Goal: Contribute content

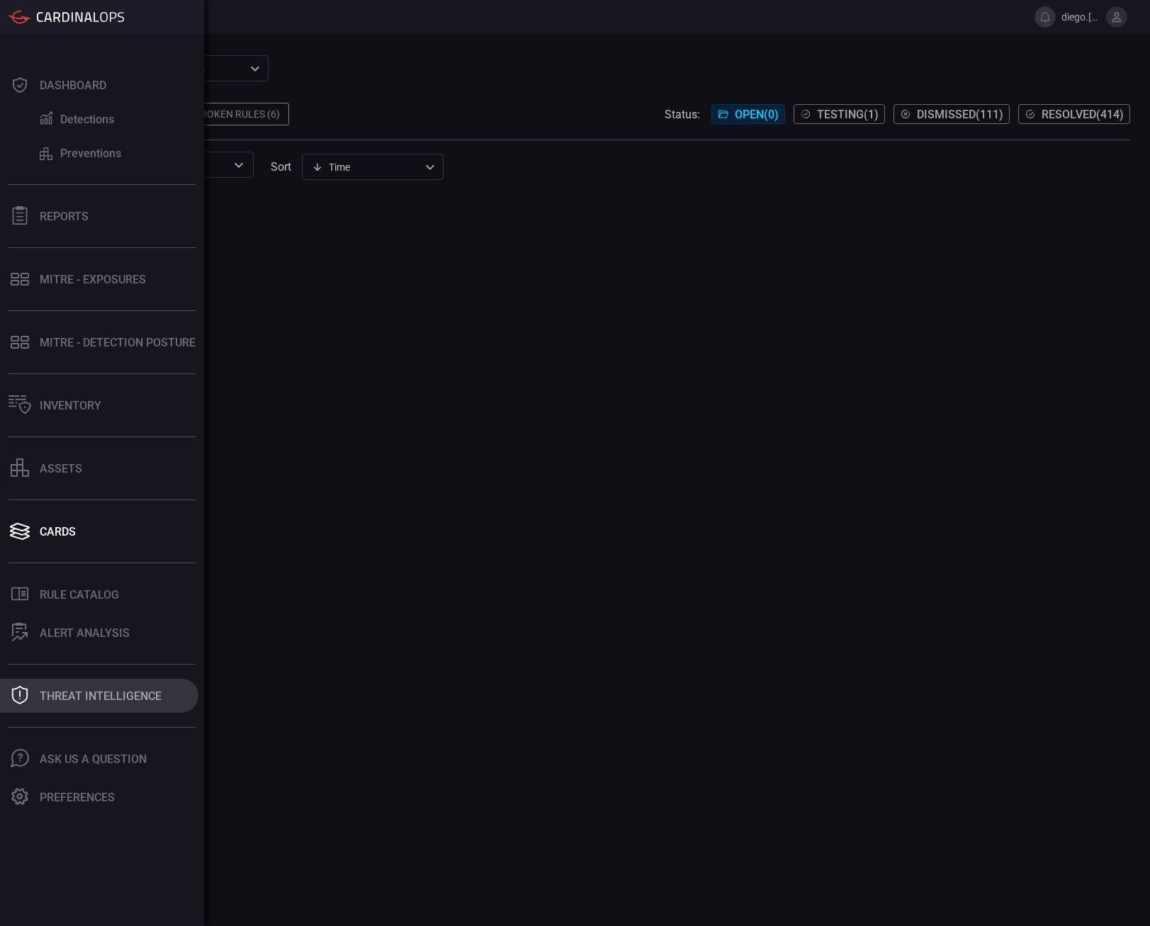
click at [108, 688] on button "Threat Intelligence" at bounding box center [99, 696] width 198 height 34
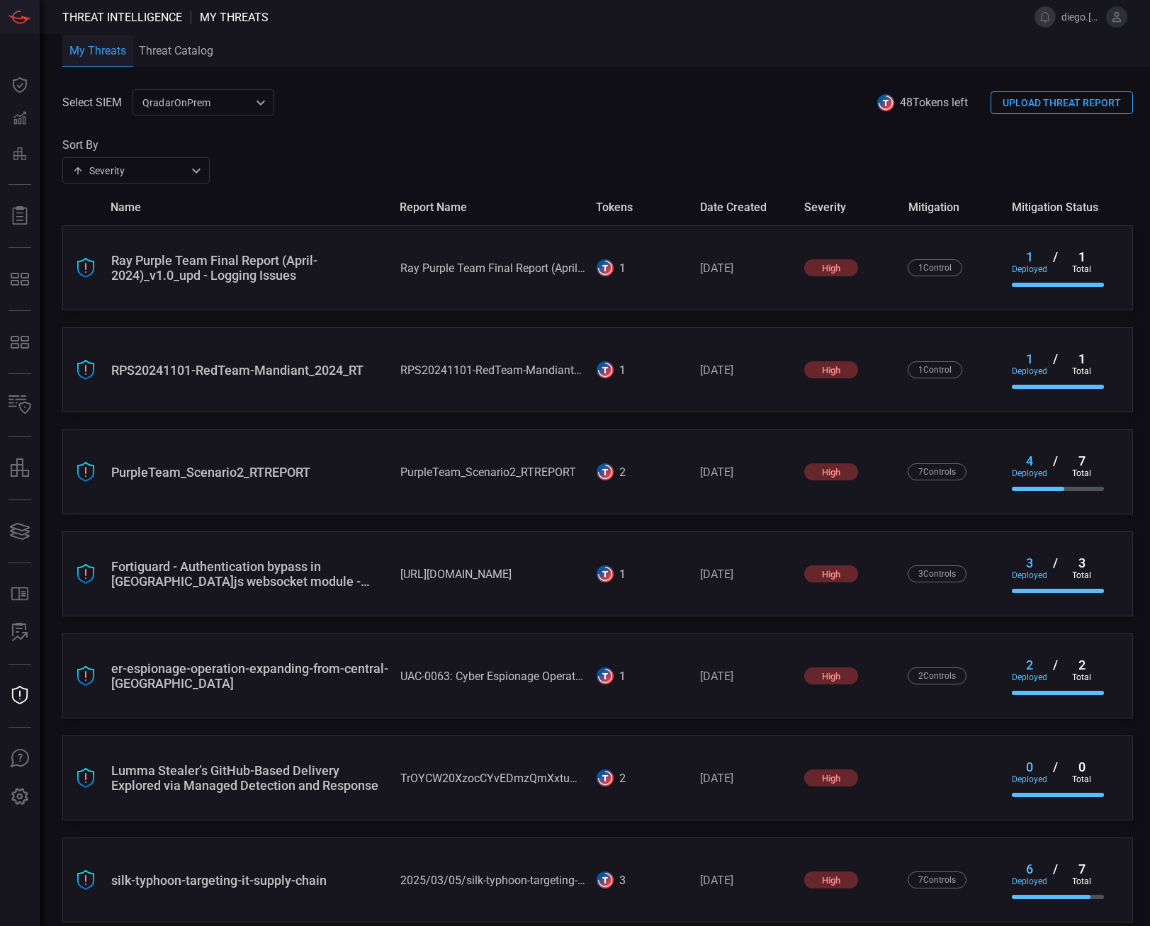
click at [200, 107] on div "QradarOnPrem 5aadb41e-e732-4a7a-884f-5c29e918b1b8 ​" at bounding box center [204, 102] width 142 height 26
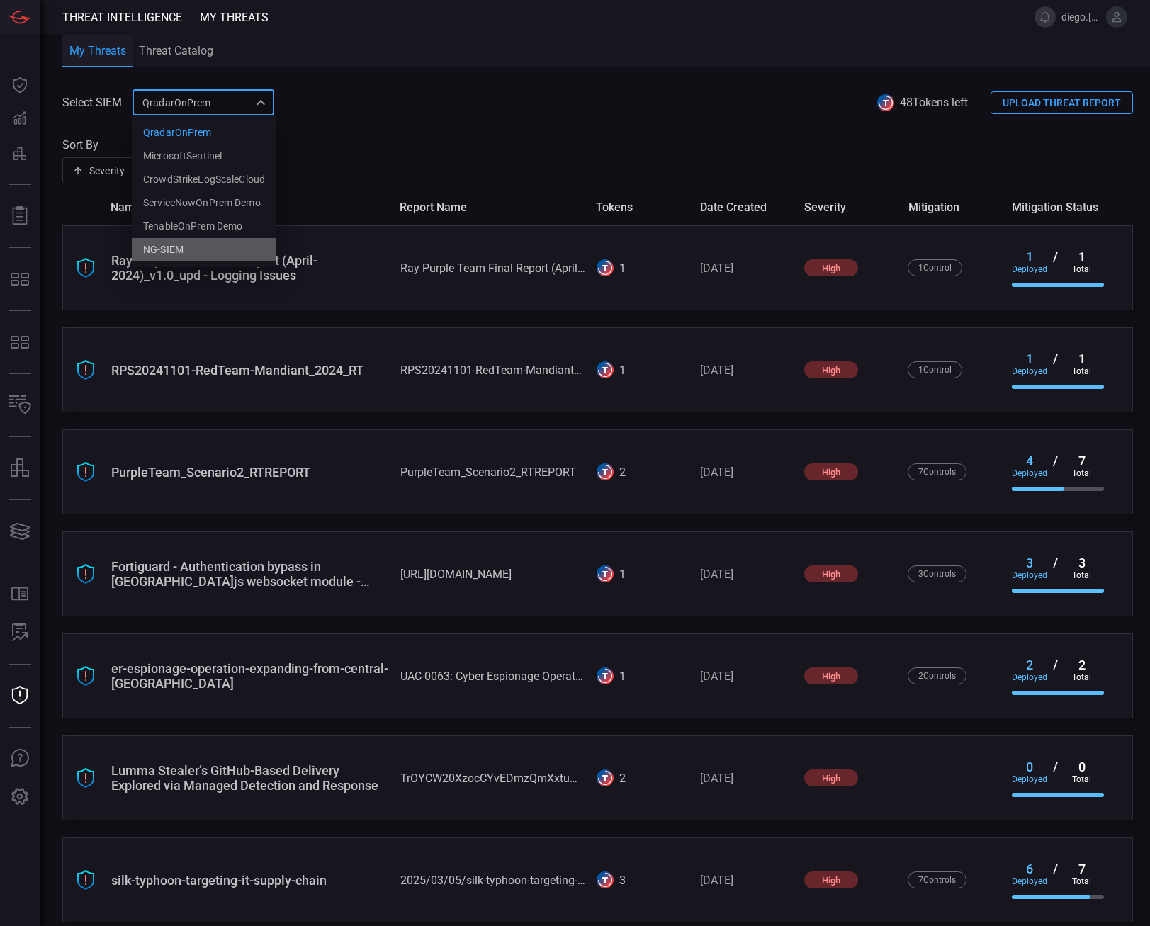
click at [228, 246] on li "NG-SIEM" at bounding box center [204, 249] width 145 height 23
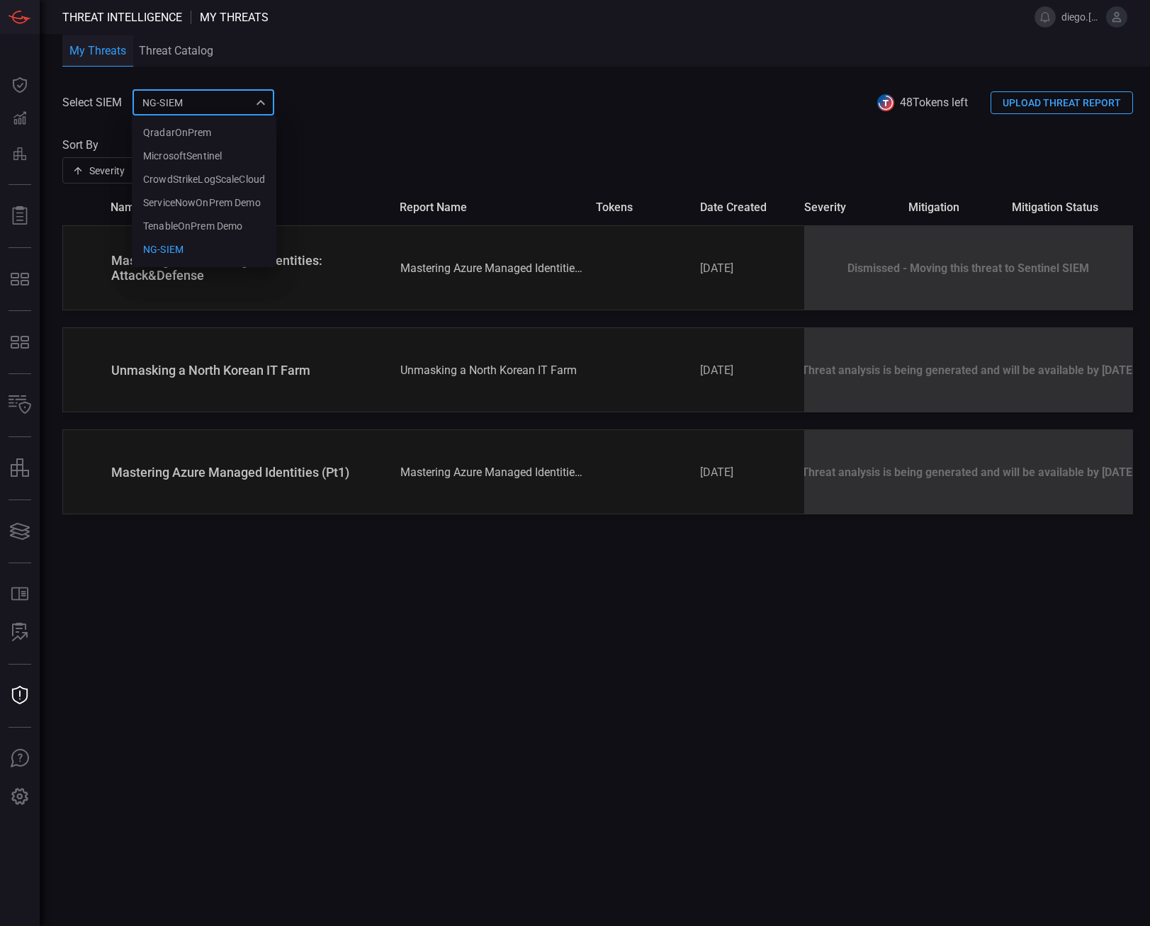
click at [242, 93] on div "NG-SIEM 5cf3354c-b0c8-4d47-b0cb-fd1e7ce3c487 QradarOnPrem MicrosoftSentinel Cro…" at bounding box center [204, 102] width 142 height 26
click at [226, 185] on div "CrowdStrikeLogScaleCloud" at bounding box center [204, 179] width 122 height 15
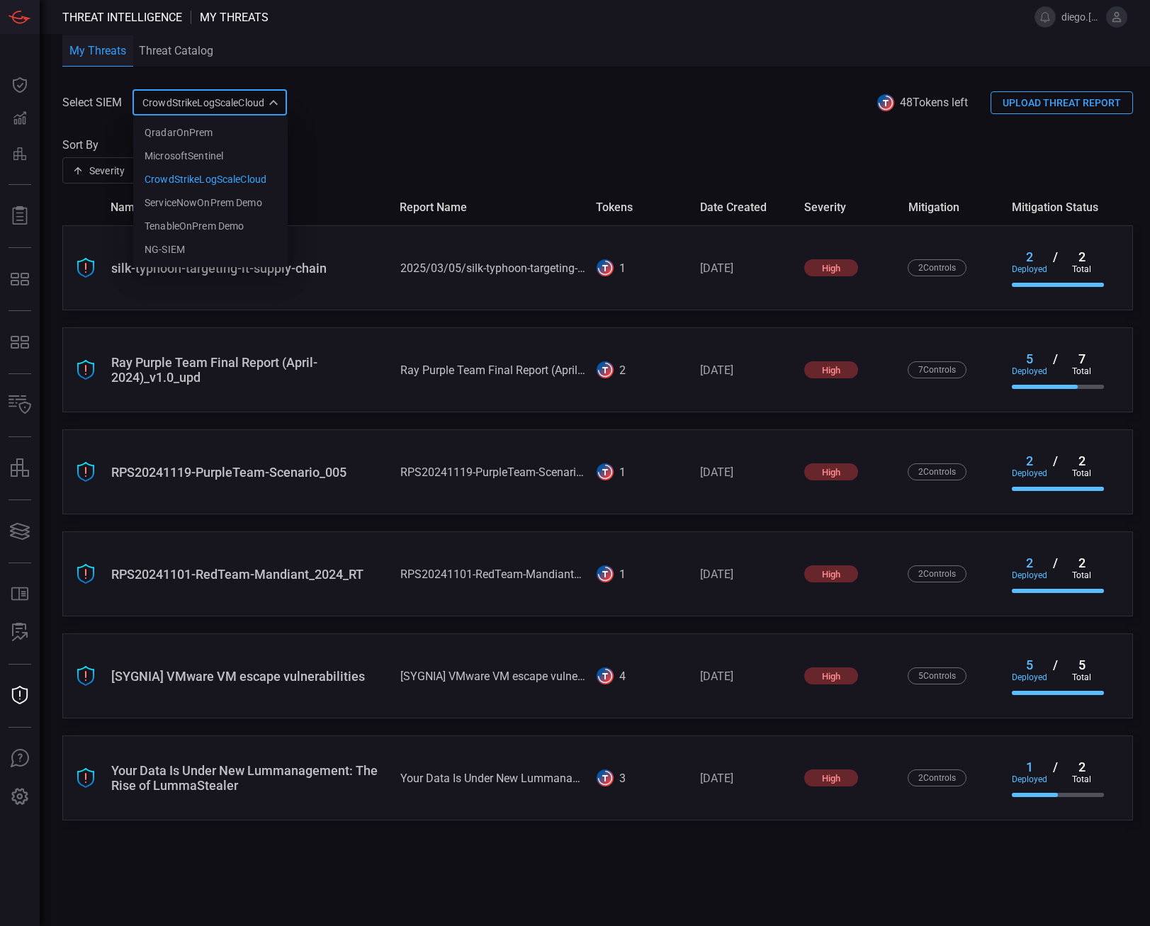
click at [212, 100] on div "CrowdStrikeLogScaleCloud 10c2aba2-7494-4d35-a7d9-4052cafdd2e5 QradarOnPrem Micr…" at bounding box center [210, 102] width 154 height 26
click at [219, 154] on div "MicrosoftSentinel" at bounding box center [184, 156] width 79 height 15
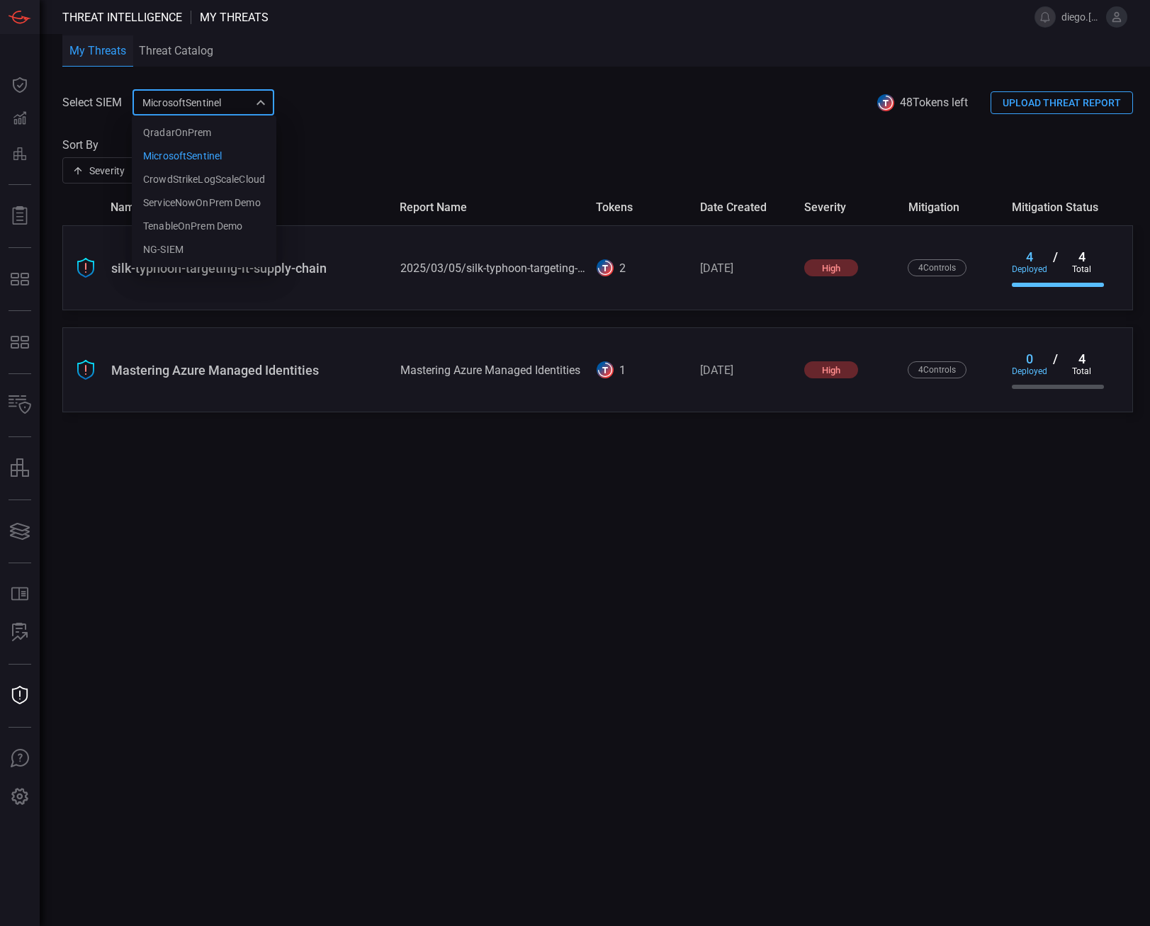
click at [213, 102] on div "MicrosoftSentinel 9c728290-6dac-49ed-91f1-335958a1bd21 QradarOnPrem MicrosoftSe…" at bounding box center [204, 102] width 142 height 26
click at [221, 137] on li "QradarOnPrem" at bounding box center [204, 132] width 145 height 23
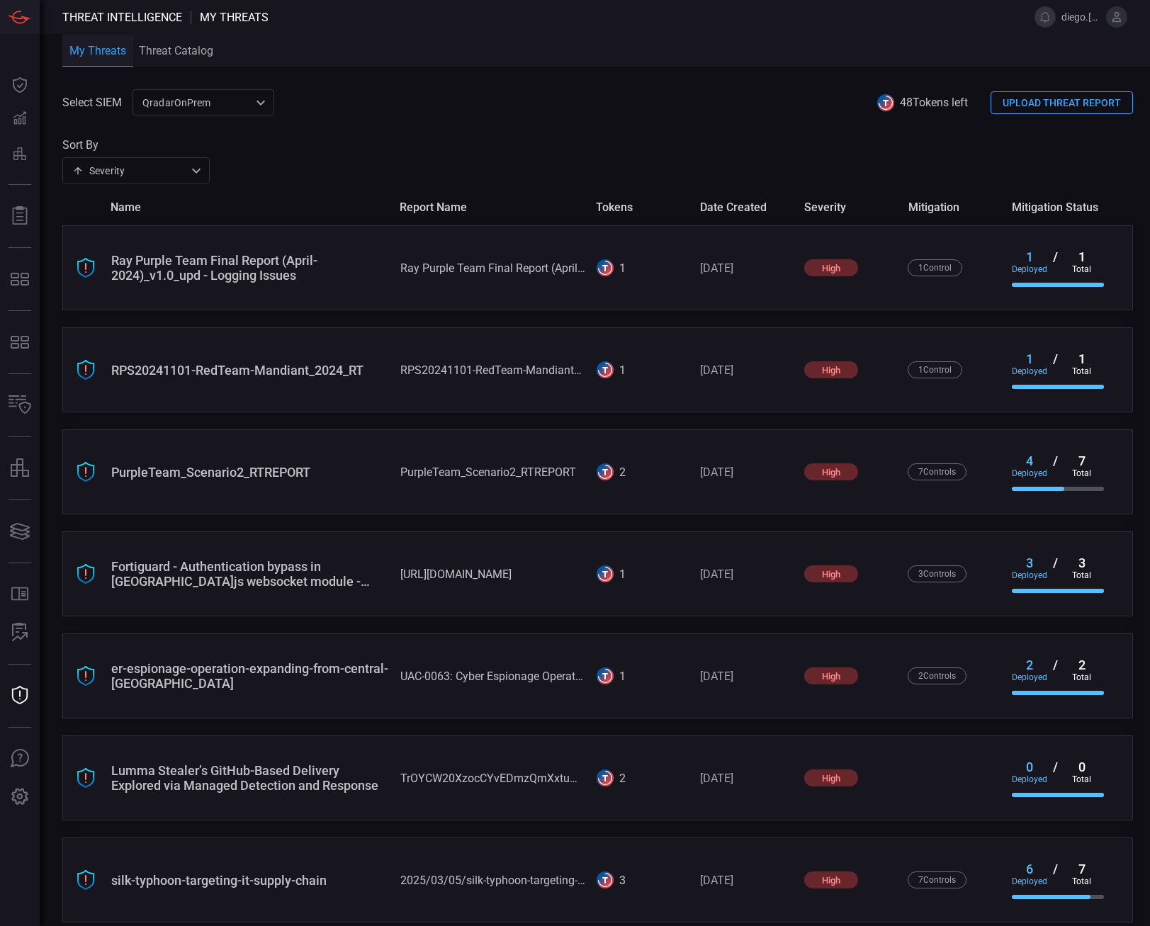
click at [223, 111] on div "QradarOnPrem 5aadb41e-e732-4a7a-884f-5c29e918b1b8 ​" at bounding box center [204, 102] width 142 height 26
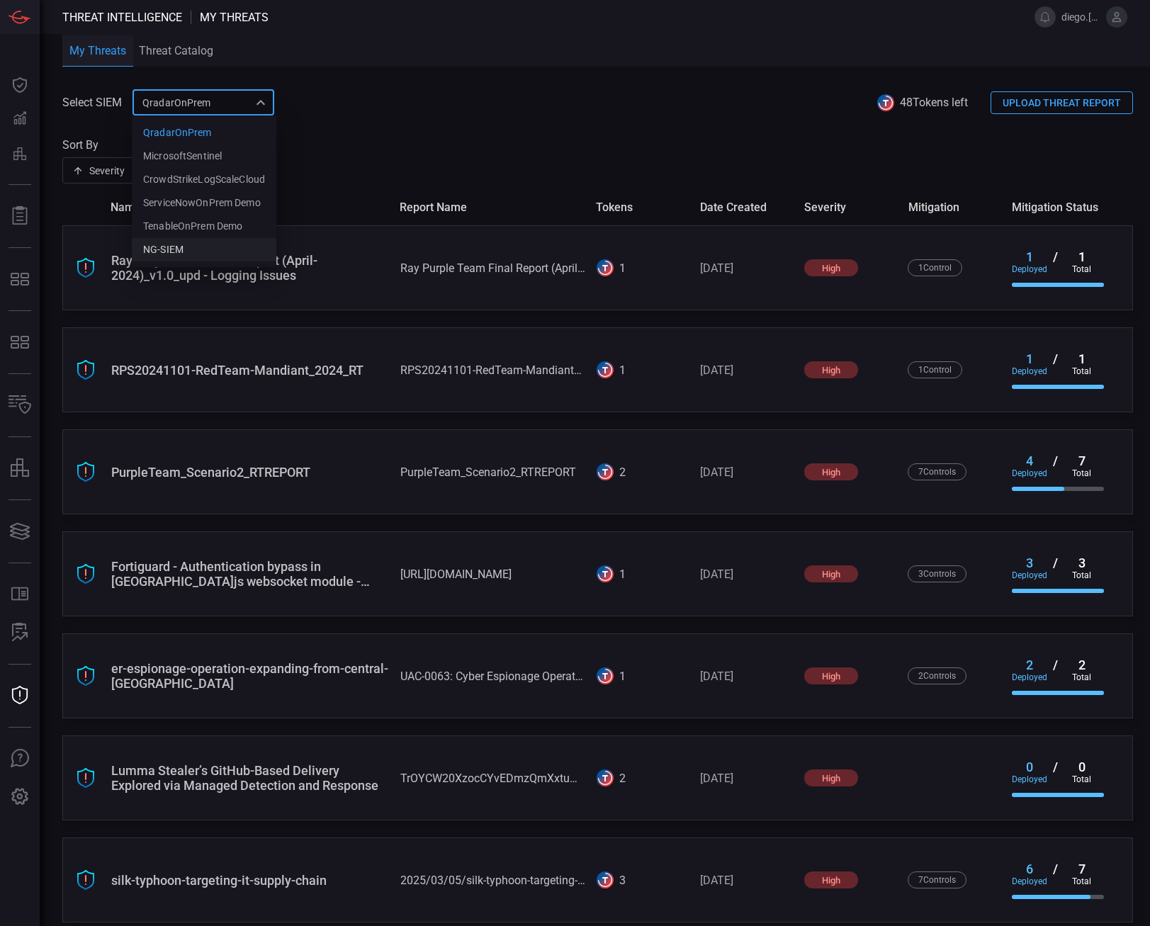
click at [222, 256] on li "NG-SIEM" at bounding box center [204, 249] width 145 height 23
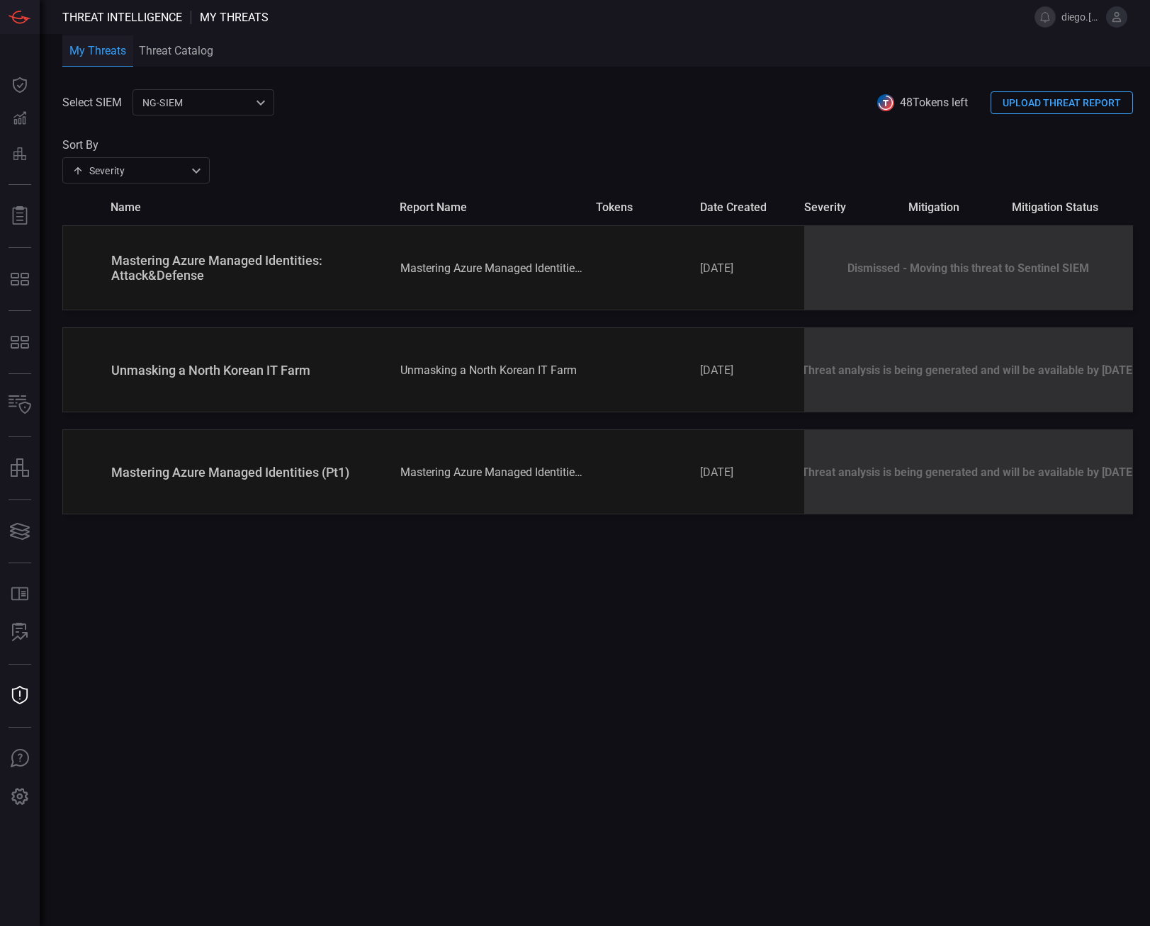
click at [1100, 103] on button "UPLOAD THREAT REPORT" at bounding box center [1062, 102] width 142 height 23
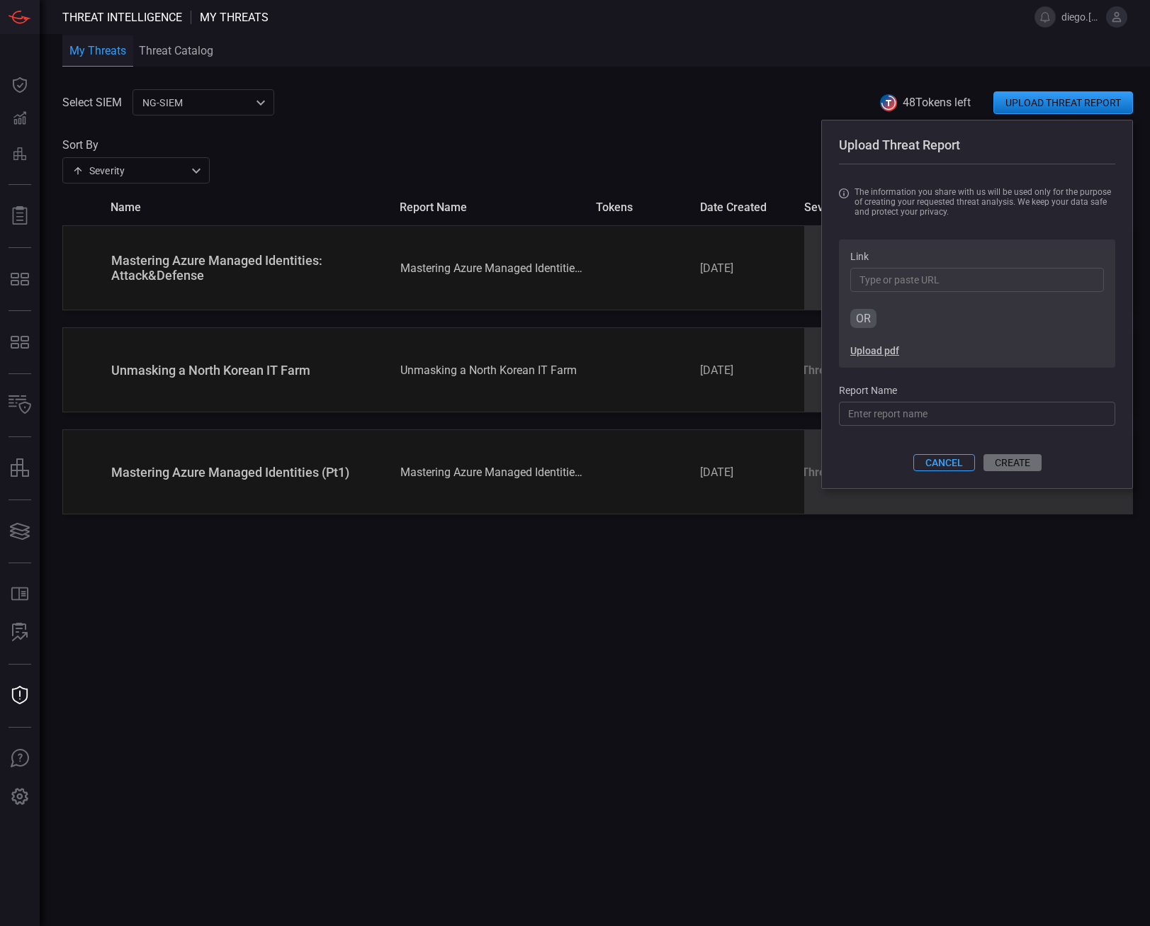
click at [974, 285] on input "Link" at bounding box center [977, 280] width 254 height 24
paste input "[URL][DOMAIN_NAME]"
type input "[URL][DOMAIN_NAME]"
type input "threat-intelligence/defending-vsphere-from-unc3944"
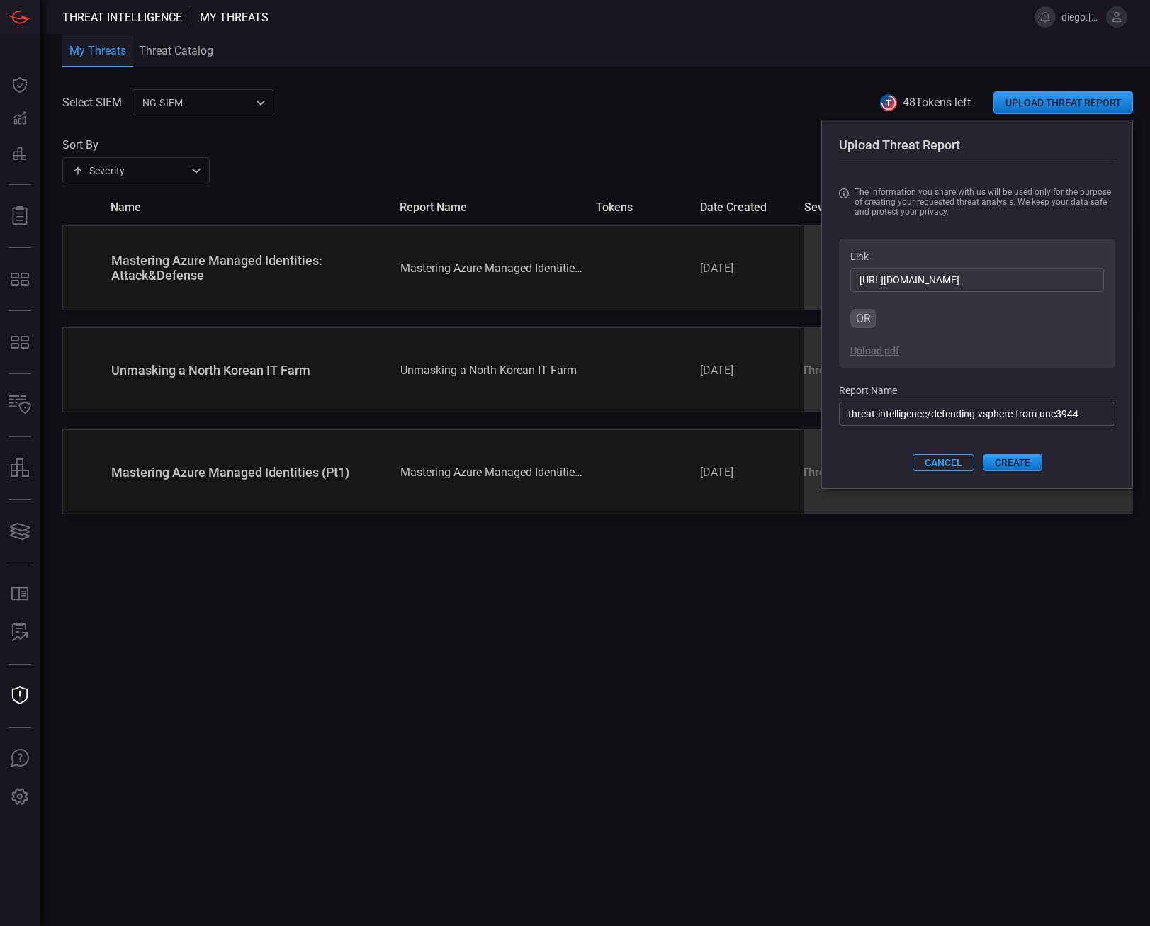
type input "[URL][DOMAIN_NAME]"
click at [969, 423] on input "threat-intelligence/defending-vsphere-from-unc3944" at bounding box center [977, 414] width 276 height 24
drag, startPoint x: 1083, startPoint y: 417, endPoint x: 612, endPoint y: 418, distance: 471.9
click at [612, 418] on div "Select SIEM NG-SIEM 5cf3354c-b0c8-4d47-b0cb-fd1e7ce3c487 ​ 48 Tokens left UPLOA…" at bounding box center [606, 507] width 1088 height 837
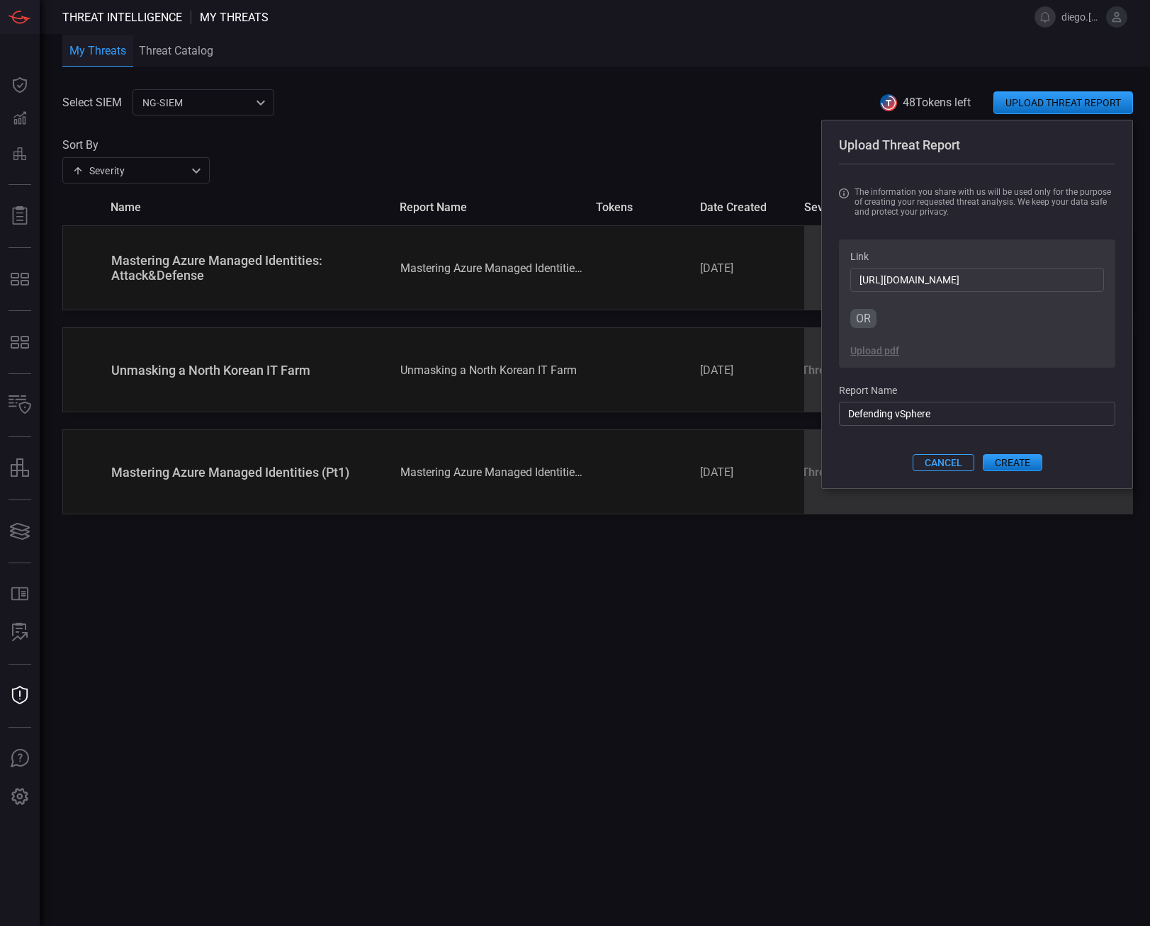
click at [972, 405] on input "Defending vSphere" at bounding box center [977, 414] width 276 height 24
click at [969, 415] on input "Defending vSphere" at bounding box center [977, 414] width 276 height 24
paste input "Estate from UNC3944"
click at [1079, 421] on input "Defending vSphere Estate from UNC3944" at bounding box center [977, 414] width 276 height 24
click at [897, 415] on input "Defending vSphere Estate from UNC3944" at bounding box center [977, 414] width 276 height 24
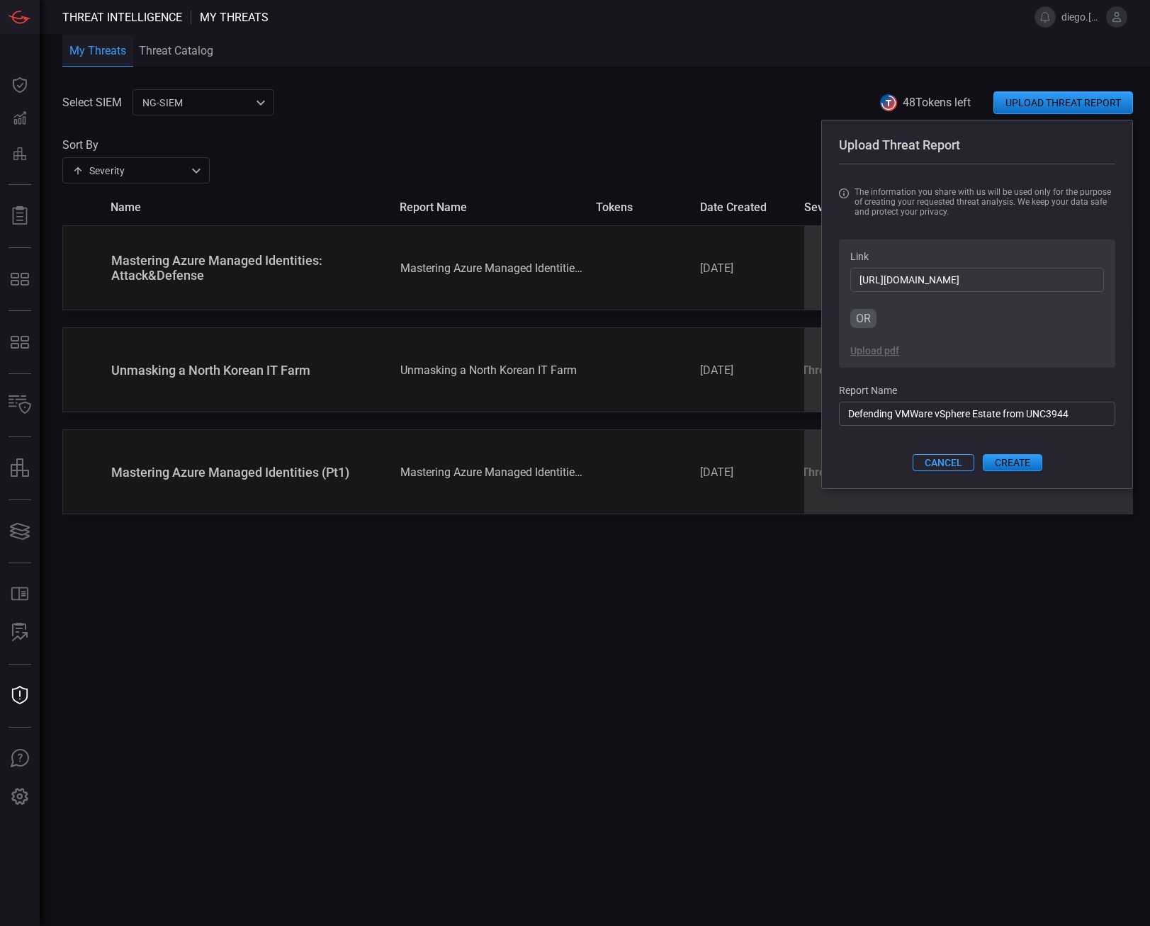
type input "Defending VMWare vSphere Estate from UNC3944"
click at [1007, 469] on button "CREATE" at bounding box center [1013, 462] width 60 height 17
